Goal: Task Accomplishment & Management: Manage account settings

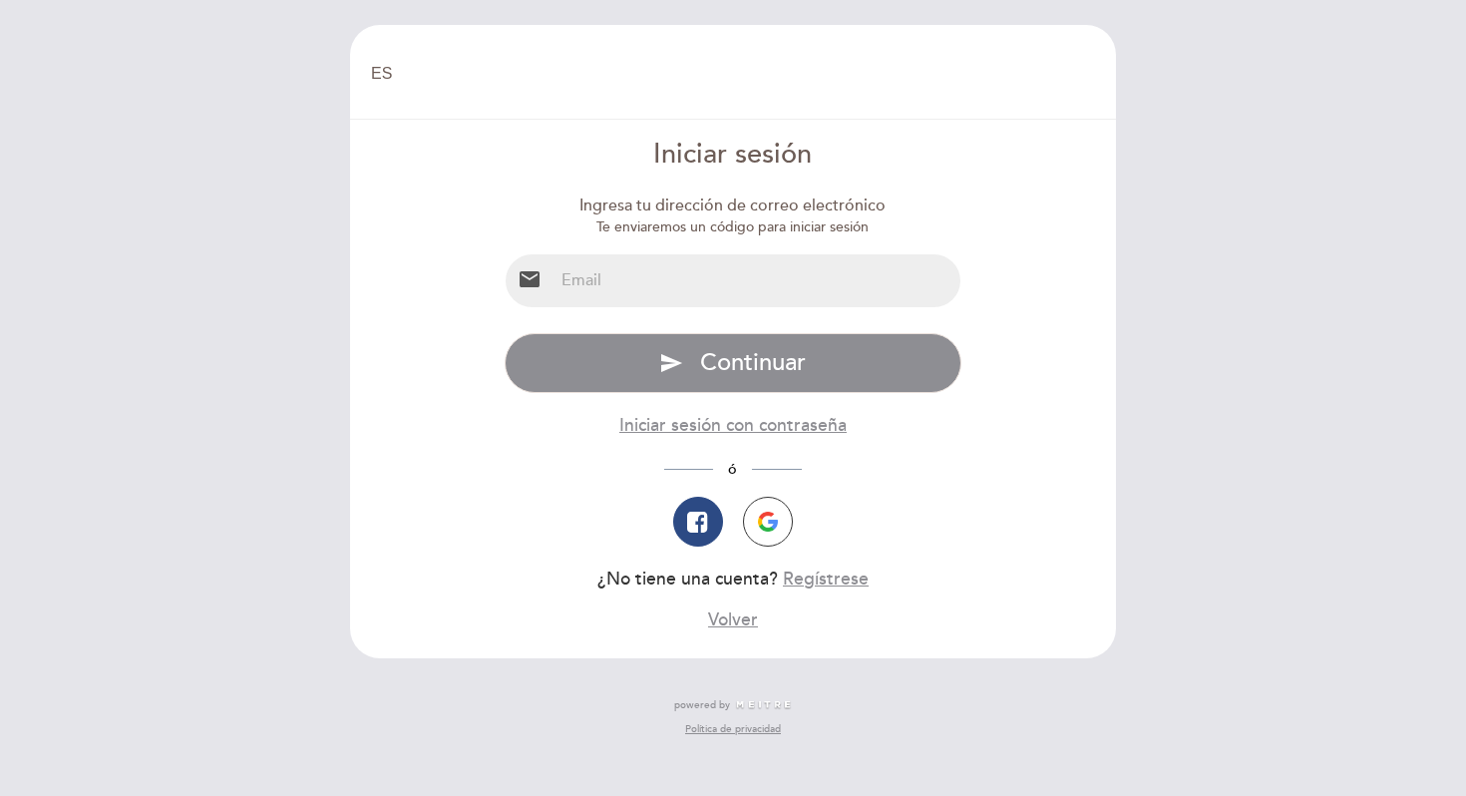
select select "es"
click at [637, 275] on input "email" at bounding box center [758, 280] width 408 height 53
click at [668, 286] on input "email" at bounding box center [758, 280] width 408 height 53
type input "[EMAIL_ADDRESS][DOMAIN_NAME]"
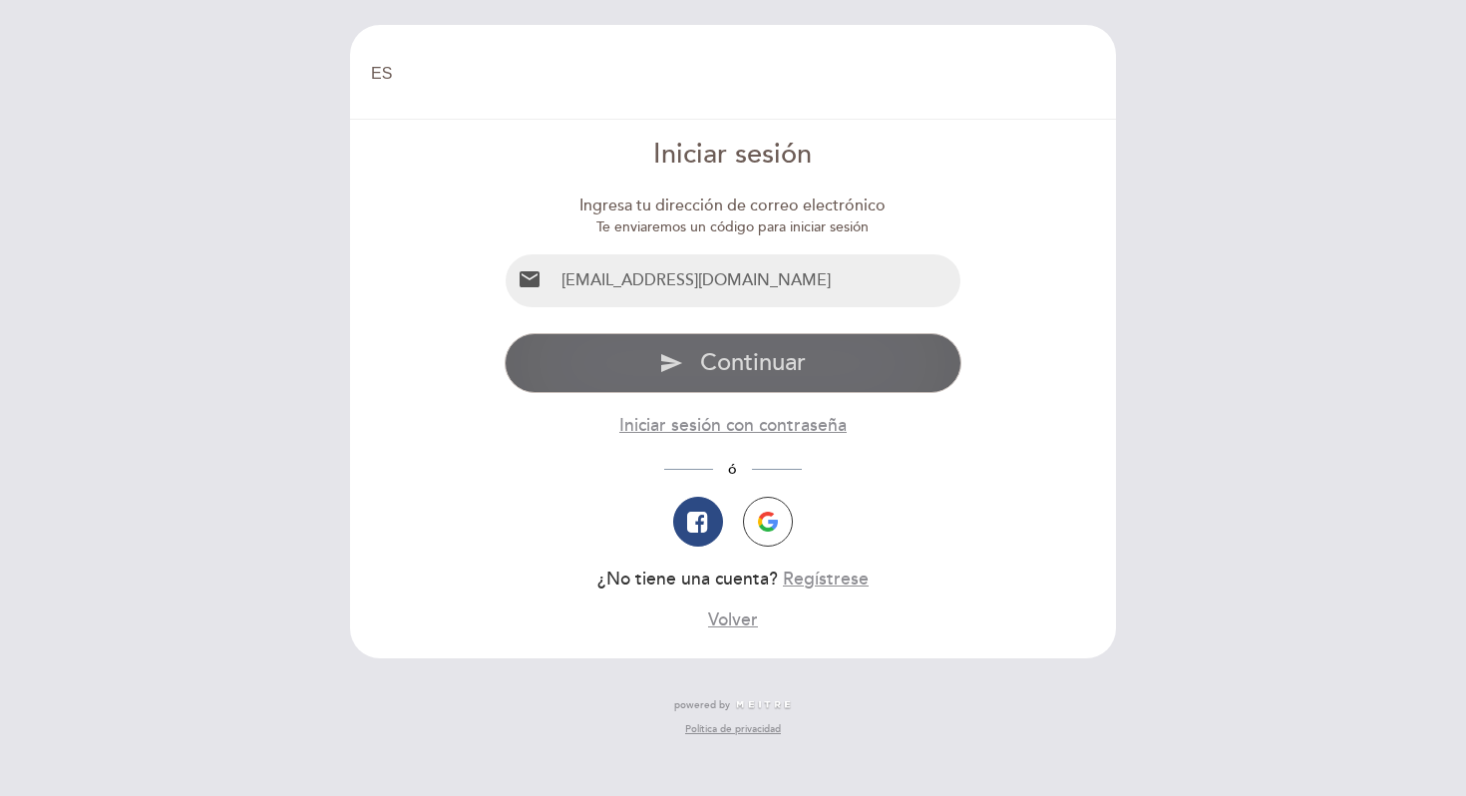
click at [723, 376] on span "Continuar" at bounding box center [753, 362] width 106 height 29
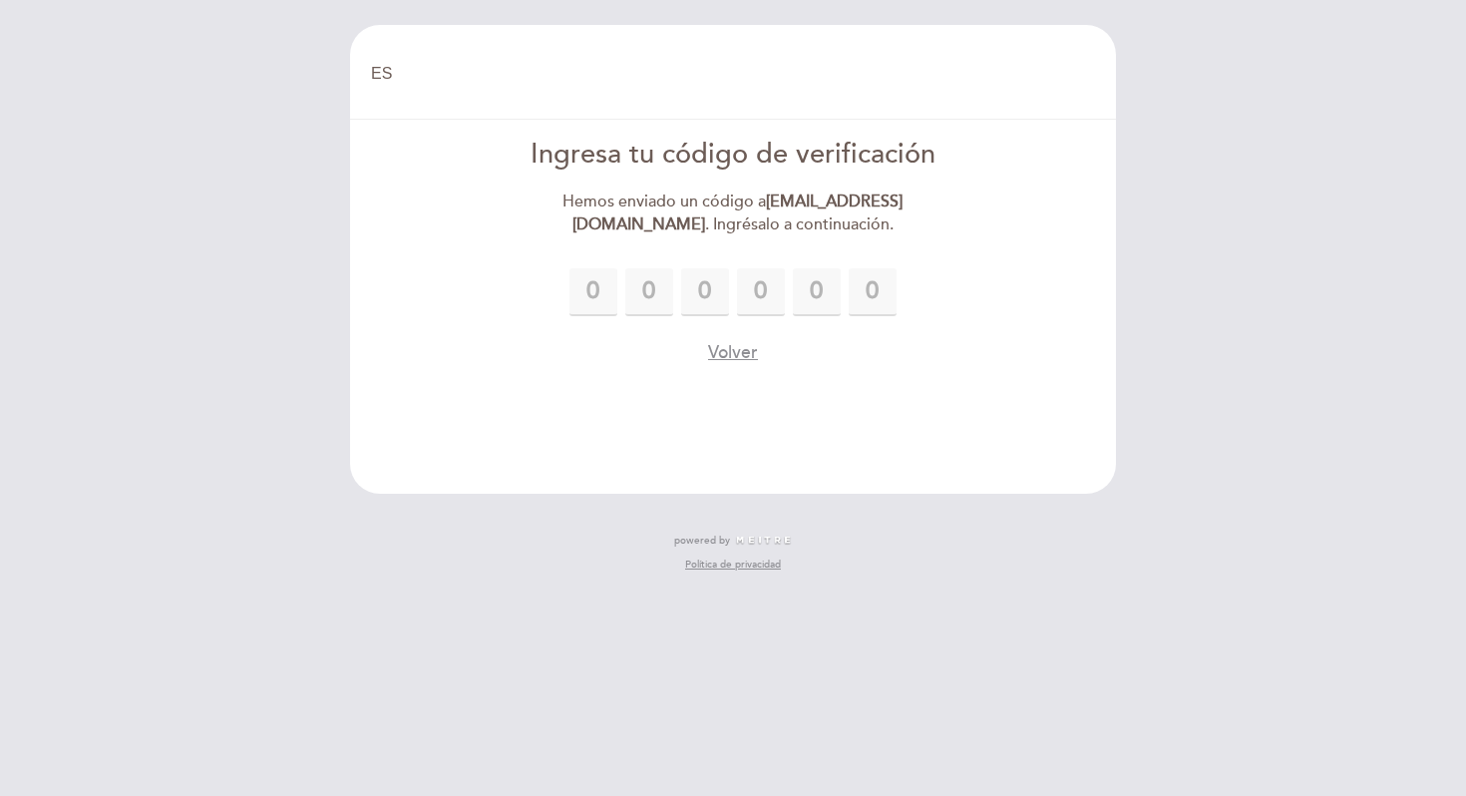
type input "6"
type input "5"
type input "6"
type input "7"
type input "0"
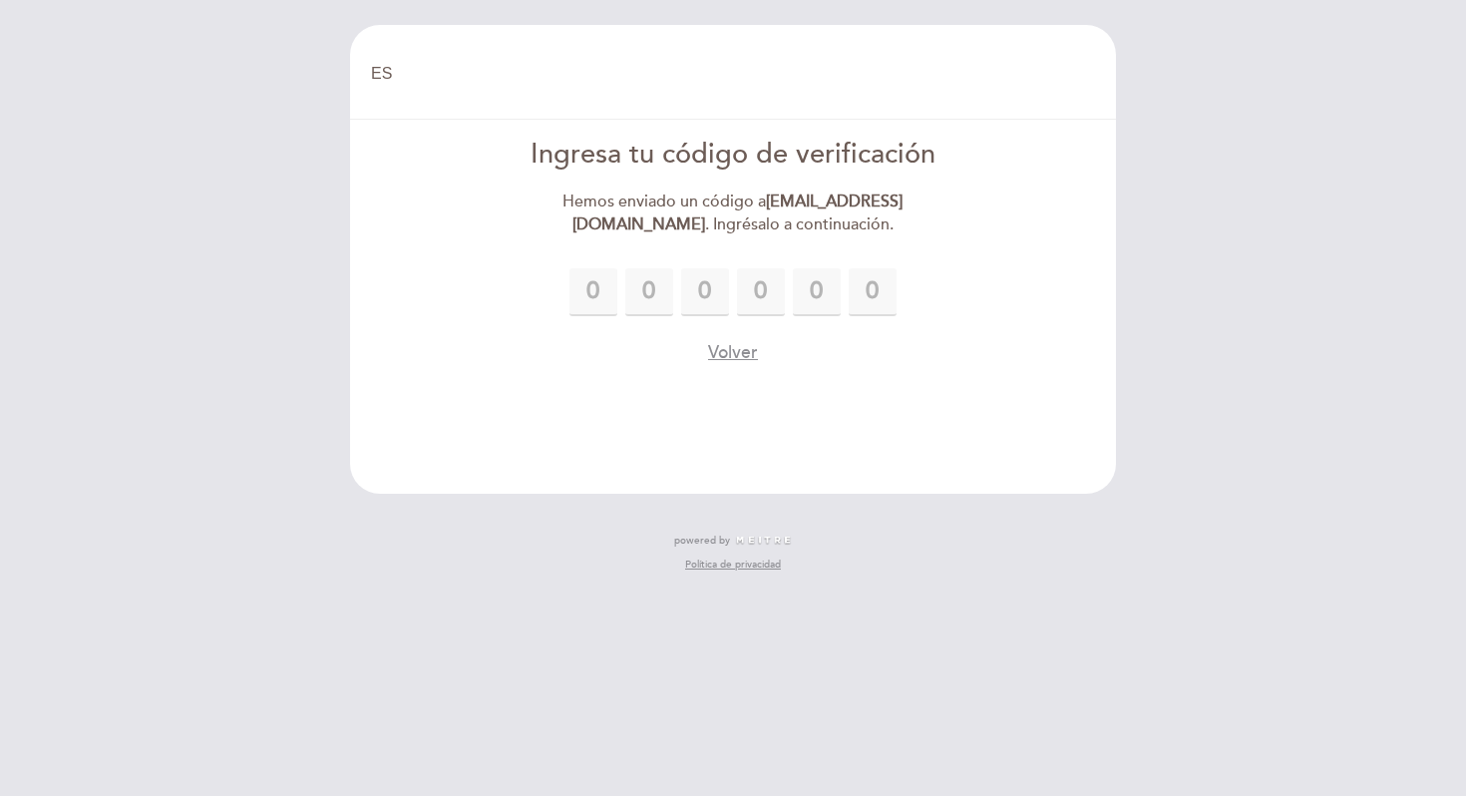
type input "4"
